Goal: Navigation & Orientation: Find specific page/section

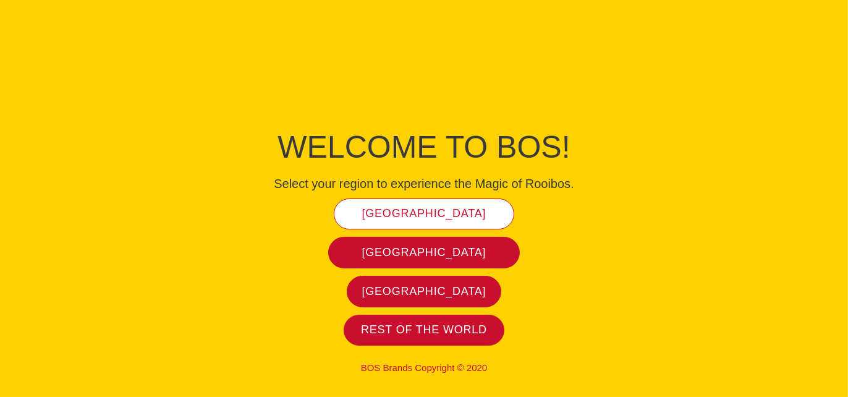
drag, startPoint x: 0, startPoint y: 0, endPoint x: 424, endPoint y: 205, distance: 471.0
click at [424, 205] on link "[GEOGRAPHIC_DATA]" at bounding box center [424, 214] width 181 height 32
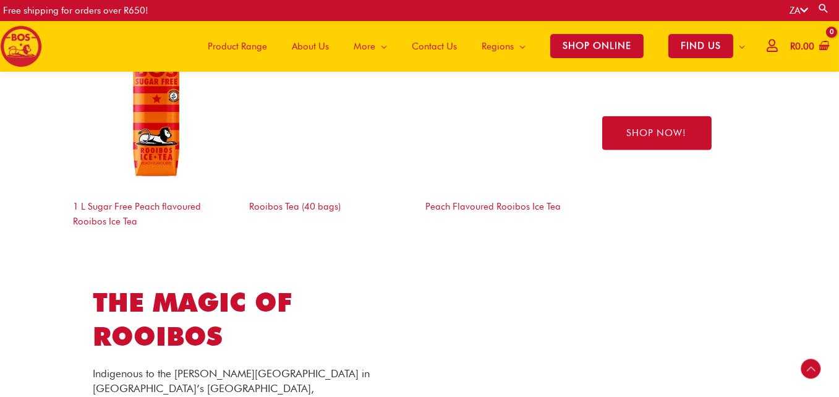
scroll to position [1979, 0]
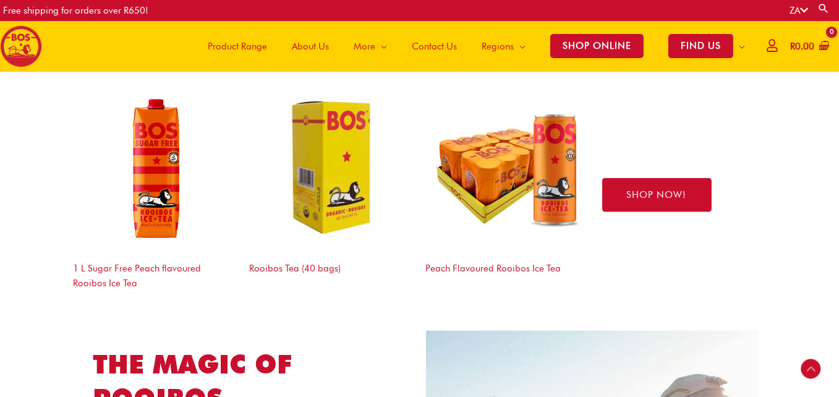
click at [307, 40] on span "About Us" at bounding box center [310, 46] width 37 height 37
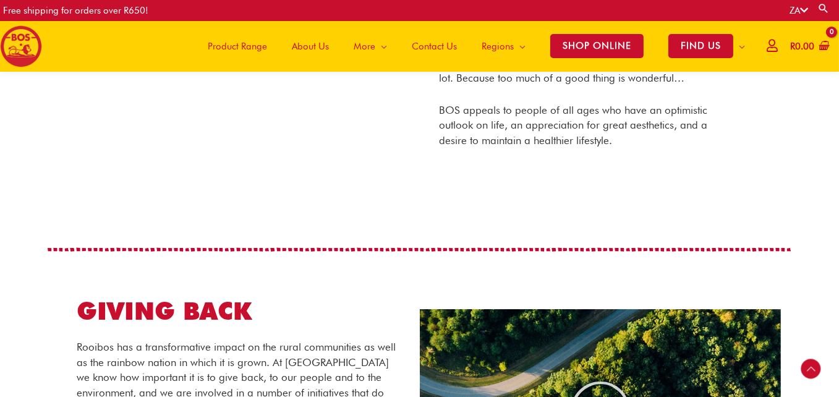
scroll to position [800, 0]
